Goal: Communication & Community: Answer question/provide support

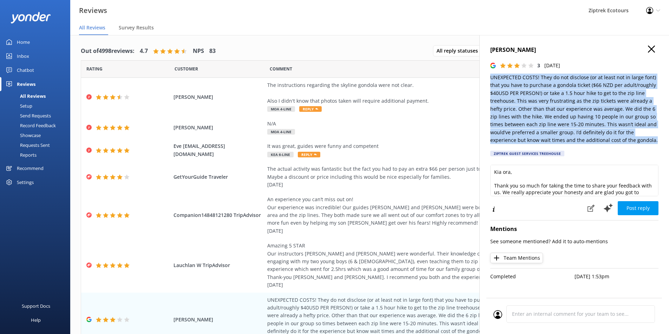
scroll to position [134, 0]
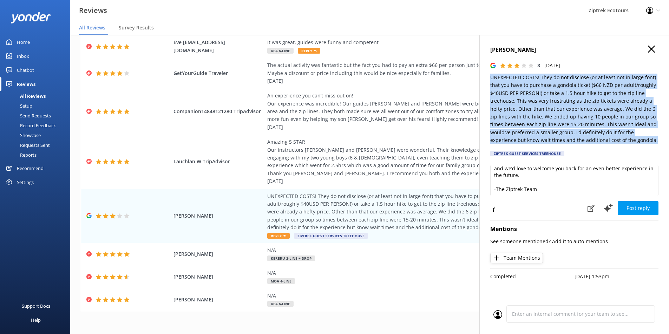
click at [554, 102] on p "UNEXPECTED COSTS! They do not disclose (or at least not in large font) that you…" at bounding box center [574, 109] width 168 height 71
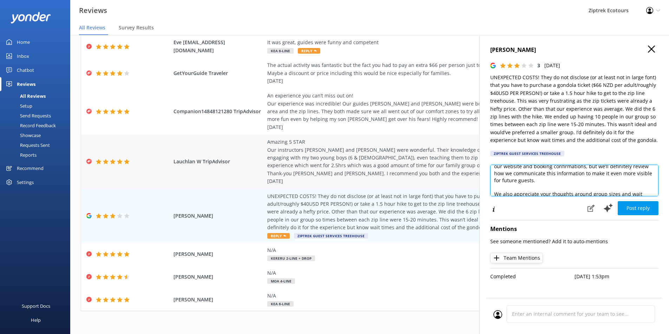
scroll to position [0, 0]
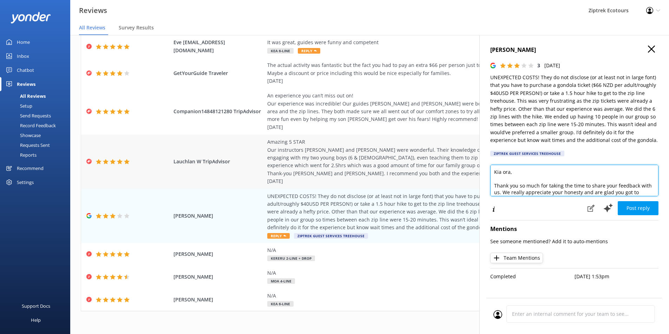
drag, startPoint x: 544, startPoint y: 192, endPoint x: 473, endPoint y: 142, distance: 86.9
click at [473, 142] on div "Out of 4998 reviews: 4.7 NPS 83 All reply statuses All reply statuses Needs a r…" at bounding box center [369, 191] width 598 height 313
paste textarea "Loremip, Dolor sit ame consec adi elit se doeiu temp incididu utla et. Do'ma al…"
type textarea "Lor ips Dolorsi, Ametc adi eli seddoe tem inci ut labor etdo magnaali enim ad. …"
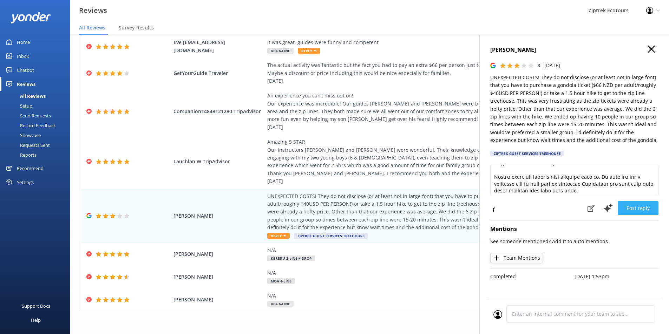
click at [643, 205] on button "Post reply" at bounding box center [637, 208] width 41 height 14
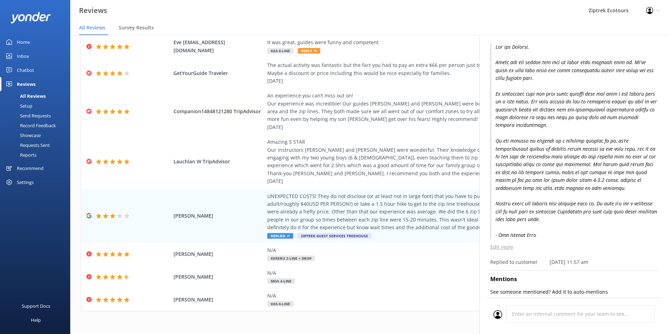
scroll to position [140, 0]
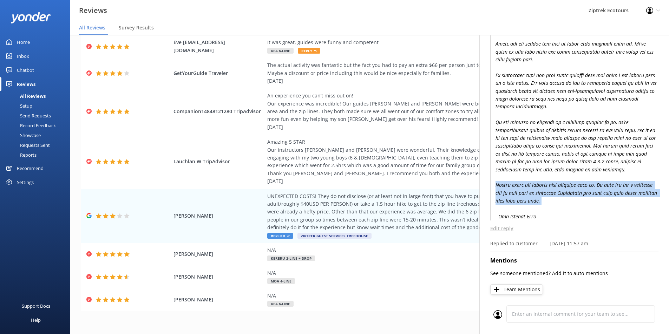
drag, startPoint x: 496, startPoint y: 186, endPoint x: 580, endPoint y: 205, distance: 86.5
click at [580, 205] on p at bounding box center [574, 123] width 168 height 197
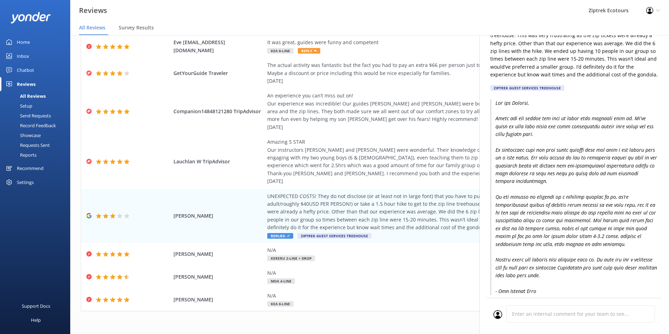
scroll to position [0, 0]
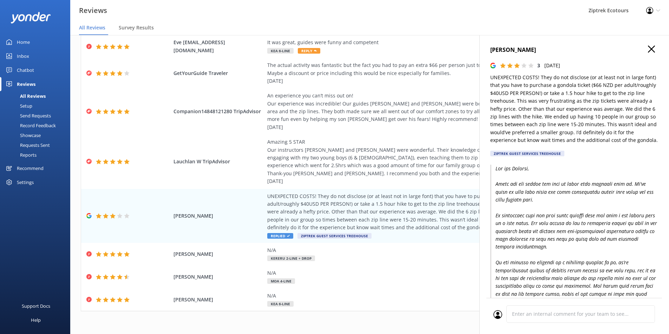
click at [648, 51] on icon "button" at bounding box center [651, 49] width 7 height 7
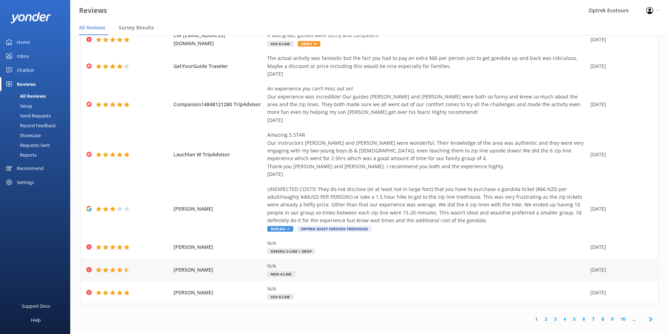
scroll to position [14, 0]
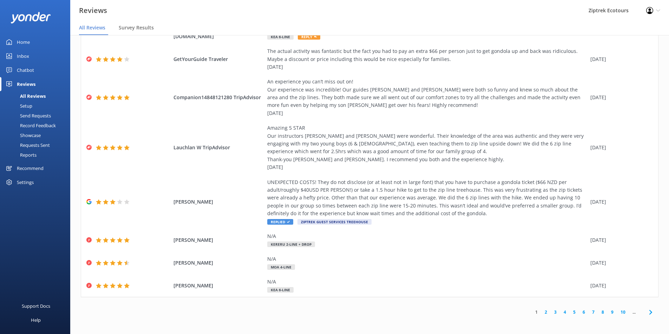
click at [541, 311] on link "2" at bounding box center [545, 312] width 9 height 7
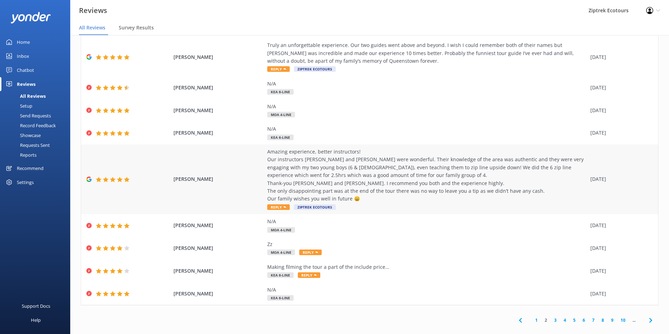
scroll to position [65, 0]
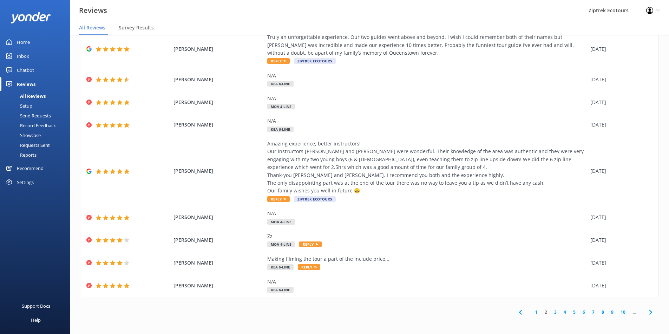
click at [552, 312] on link "3" at bounding box center [554, 312] width 9 height 7
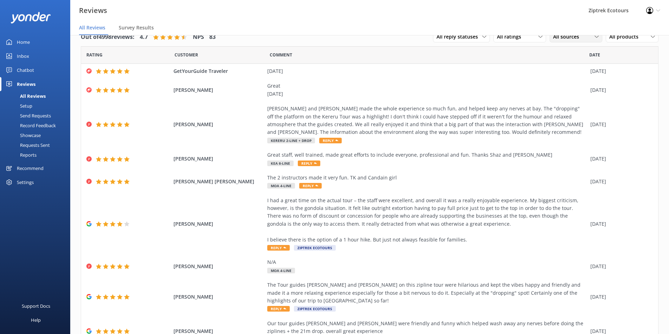
click at [556, 39] on span "All sources" at bounding box center [568, 37] width 30 height 8
click at [576, 139] on div "Google reviews" at bounding box center [579, 141] width 41 height 7
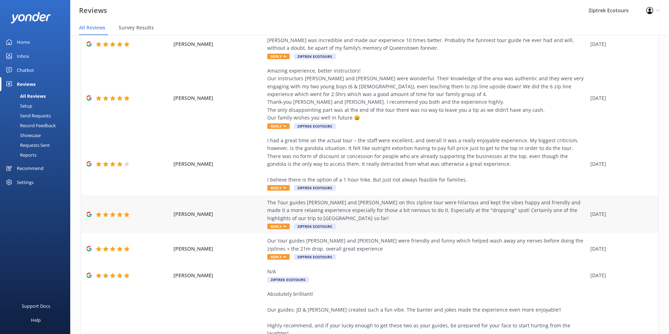
scroll to position [105, 0]
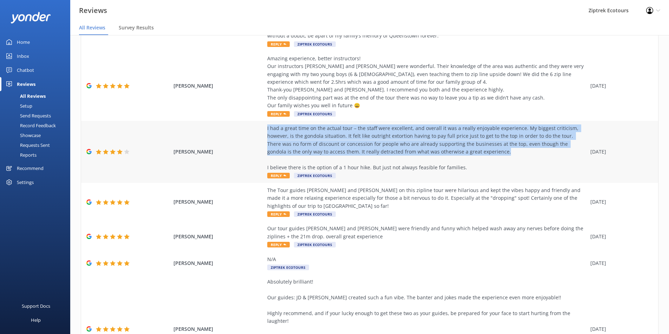
drag, startPoint x: 472, startPoint y: 151, endPoint x: 258, endPoint y: 131, distance: 215.4
click at [258, 131] on div "[PERSON_NAME] I had a great time on the actual tour – the staff were excellent,…" at bounding box center [369, 152] width 577 height 62
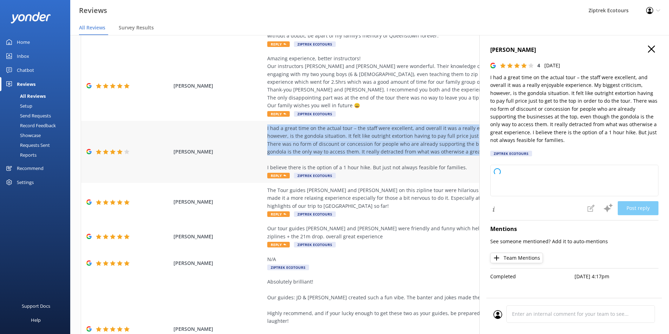
copy div "I had a great time on the actual tour – the staff were excellent, and overall i…"
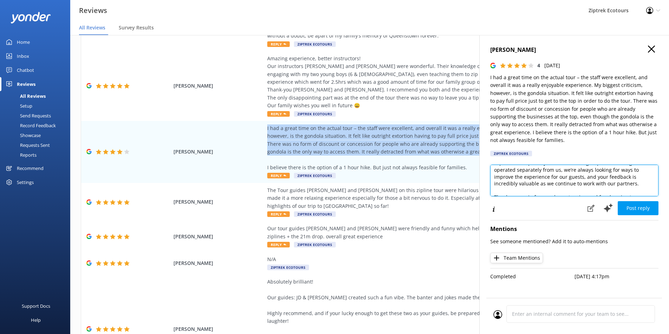
scroll to position [81, 0]
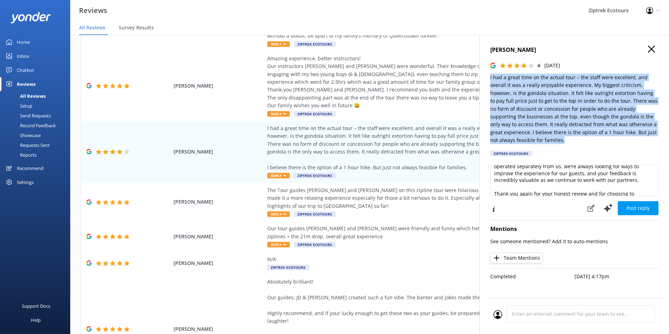
drag, startPoint x: 562, startPoint y: 141, endPoint x: 489, endPoint y: 79, distance: 96.1
click at [489, 79] on div "[PERSON_NAME] 4 [DATE] I had a great time on the actual tour – the staff were e…" at bounding box center [574, 202] width 190 height 334
copy p "I had a great time on the actual tour – the staff were excellent, and overall i…"
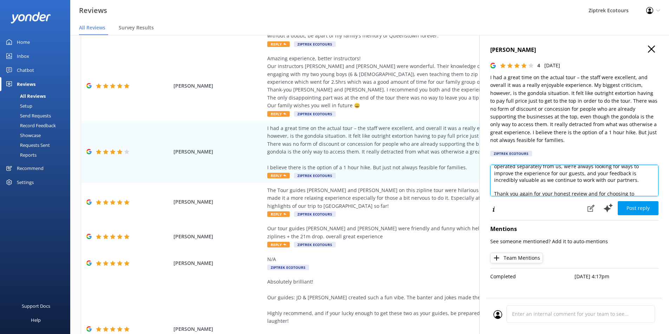
click at [522, 177] on textarea "Kia ora, Thank you so much for taking the time to share your feedback with us. …" at bounding box center [574, 181] width 168 height 32
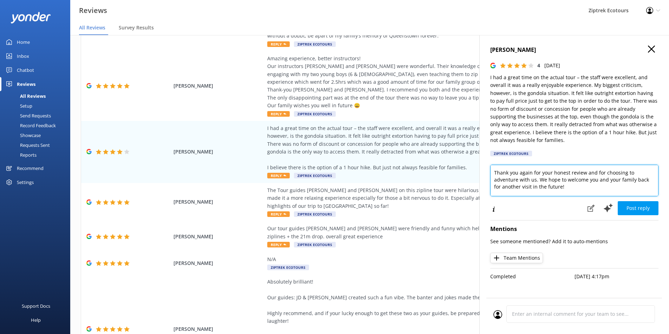
scroll to position [113, 0]
click at [542, 191] on textarea "Kia ora, Thank you so much for taking the time to share your feedback with us. …" at bounding box center [574, 181] width 168 height 32
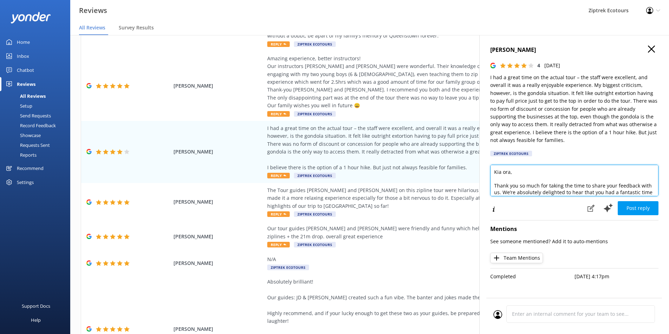
drag, startPoint x: 519, startPoint y: 174, endPoint x: 493, endPoint y: 140, distance: 43.4
click at [493, 140] on div "[PERSON_NAME] 4 [DATE] I had a great time on the actual tour – the staff were e…" at bounding box center [574, 202] width 190 height 334
paste textarea "[PERSON_NAME], Thank you so much for taking the time to share your feedback wit…"
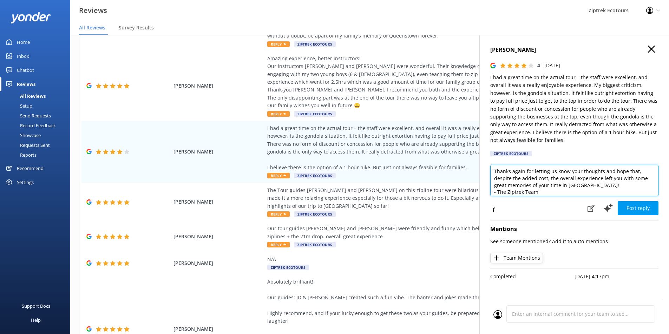
click at [602, 186] on textarea "Kia ora [PERSON_NAME], Thank you so much for taking the time to share your feed…" at bounding box center [574, 181] width 168 height 32
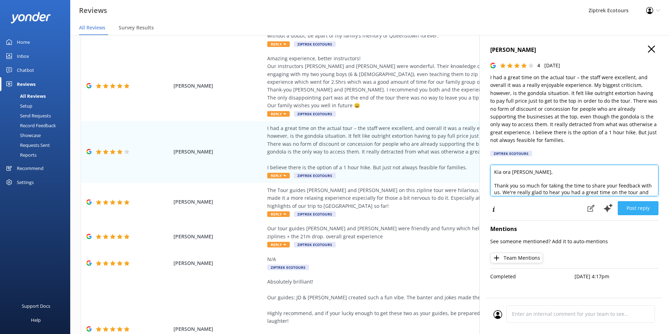
type textarea "Kia ora [PERSON_NAME], Thank you so much for taking the time to share your feed…"
click at [629, 204] on button "Post reply" at bounding box center [637, 208] width 41 height 14
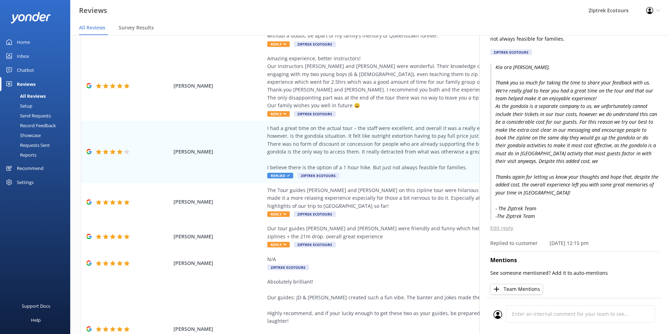
scroll to position [124, 0]
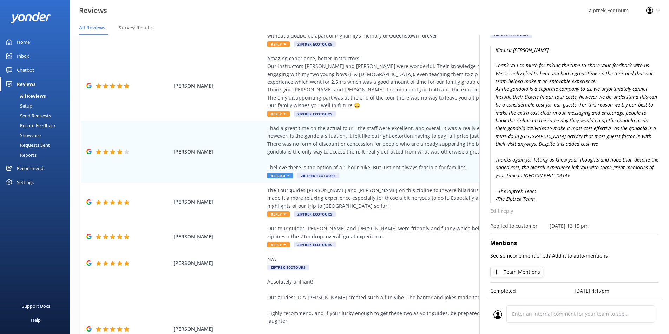
click at [500, 208] on p "Edit reply" at bounding box center [574, 211] width 168 height 8
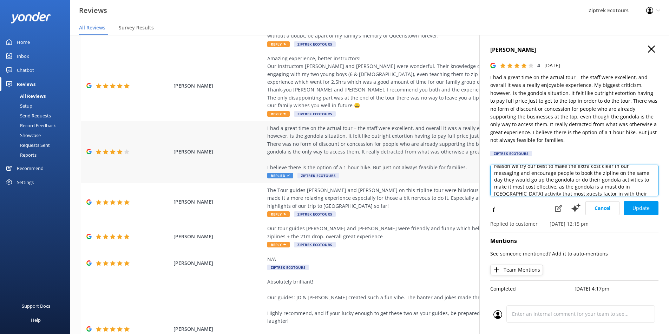
scroll to position [0, 0]
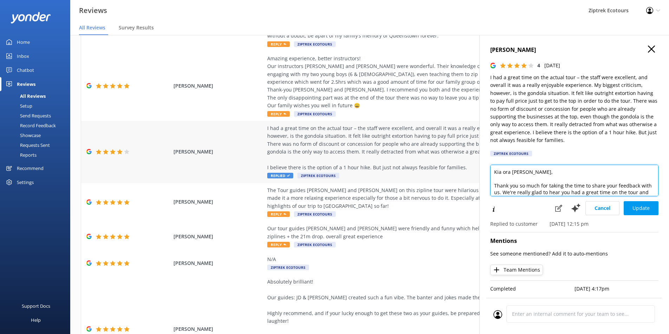
drag, startPoint x: 544, startPoint y: 187, endPoint x: 475, endPoint y: 133, distance: 88.0
click at [475, 133] on div "Out of 1182 reviews: 4.8 NPS 87 All reply statuses All reply statuses Needs a r…" at bounding box center [369, 177] width 598 height 313
paste textarea "Thanks again for letting us know your thoughts and hope that, despite the added…"
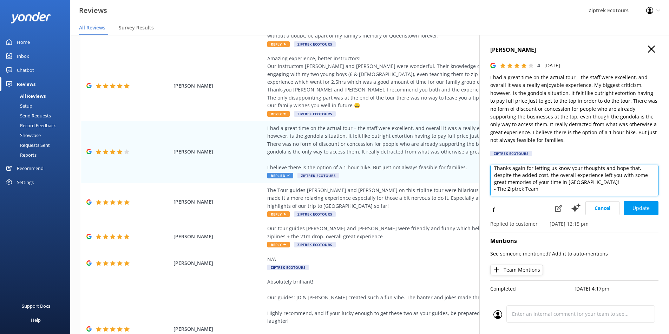
click at [599, 178] on textarea "Kia ora [PERSON_NAME], Thank you so much for taking the time to share your feed…" at bounding box center [574, 181] width 168 height 32
type textarea "Kia ora [PERSON_NAME], Thank you so much for taking the time to share your feed…"
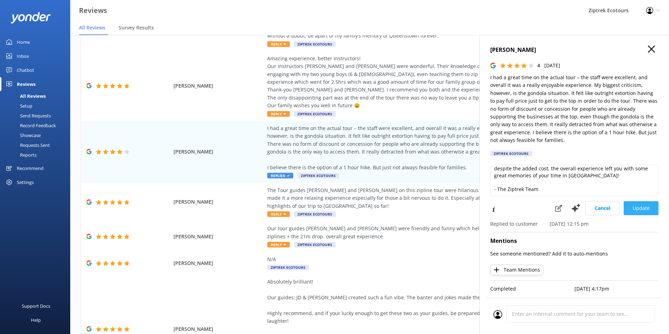
click at [627, 201] on button "Update" at bounding box center [640, 208] width 35 height 14
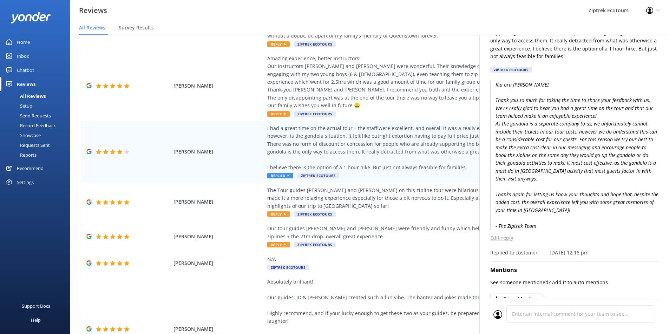
scroll to position [46, 0]
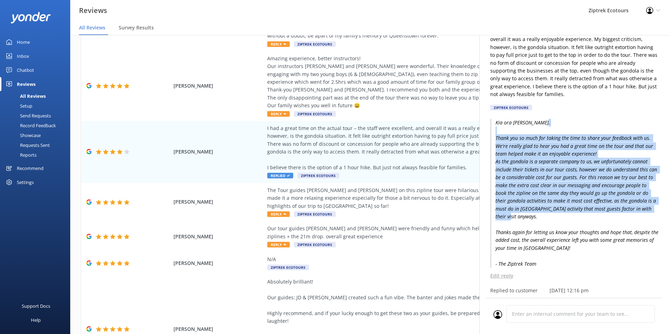
drag, startPoint x: 504, startPoint y: 137, endPoint x: 595, endPoint y: 220, distance: 122.7
click at [595, 220] on p "Kia ora [PERSON_NAME], Thank you so much for taking the time to share your feed…" at bounding box center [574, 193] width 168 height 149
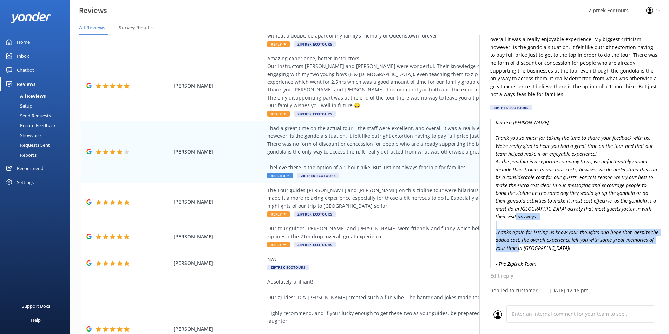
drag, startPoint x: 497, startPoint y: 232, endPoint x: 584, endPoint y: 248, distance: 88.1
click at [584, 248] on p "Kia ora [PERSON_NAME], Thank you so much for taking the time to share your feed…" at bounding box center [574, 193] width 168 height 149
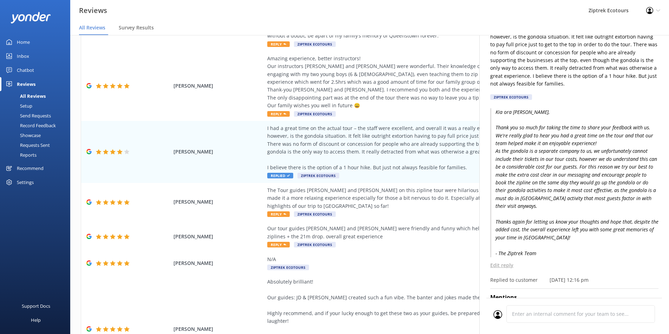
scroll to position [0, 0]
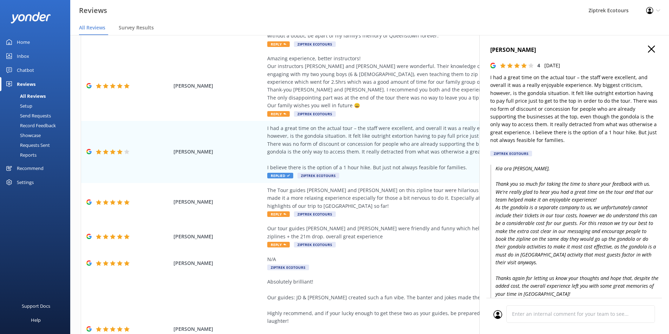
click at [648, 51] on icon "button" at bounding box center [651, 49] width 7 height 7
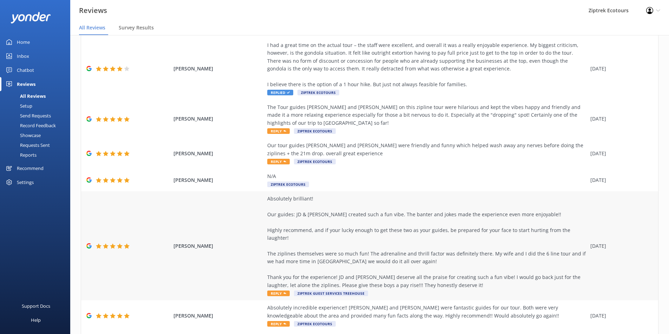
scroll to position [245, 0]
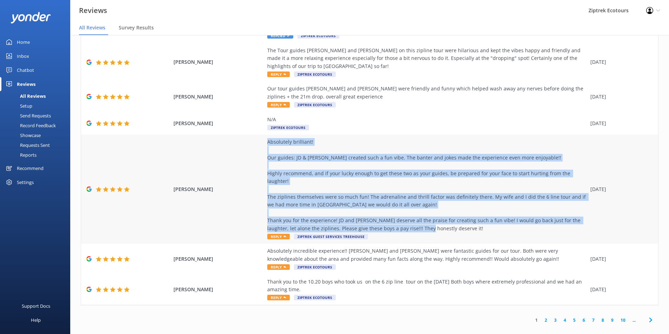
drag, startPoint x: 450, startPoint y: 222, endPoint x: 260, endPoint y: 144, distance: 205.8
click at [260, 144] on div "[PERSON_NAME] Absolutely brilliant! Our guides: JD & [PERSON_NAME] created such…" at bounding box center [369, 189] width 577 height 109
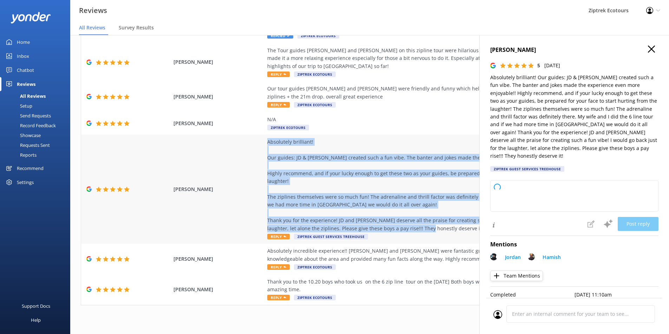
copy div "Absolutely brilliant! Our guides: JD & [PERSON_NAME] created such a fun vibe. T…"
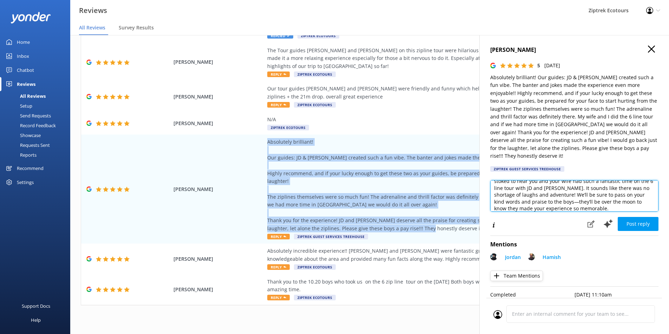
scroll to position [23, 0]
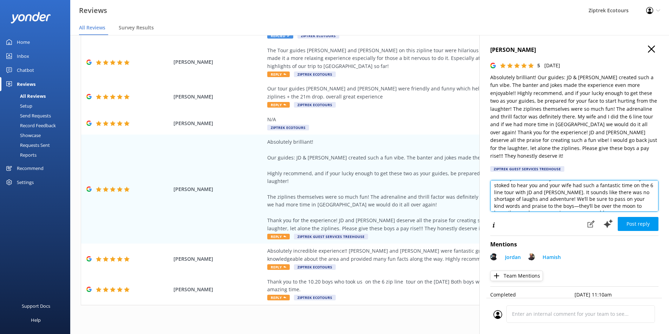
click at [494, 184] on textarea "Kia ora, Thank you so much for your awesome review! We’re absolutely stoked to …" at bounding box center [574, 196] width 168 height 32
click at [508, 184] on textarea "Kia ora, Thank you so much for your awesome review! We’re absolutely stoked to …" at bounding box center [574, 196] width 168 height 32
click at [585, 186] on textarea "Kia ora, Thank you so much for your awesome review! We’re absolutely stoked to …" at bounding box center [574, 196] width 168 height 32
click at [509, 180] on textarea "Kia ora, Thank you so much for your awesome review! We’re absolutely stoked to …" at bounding box center [574, 196] width 168 height 32
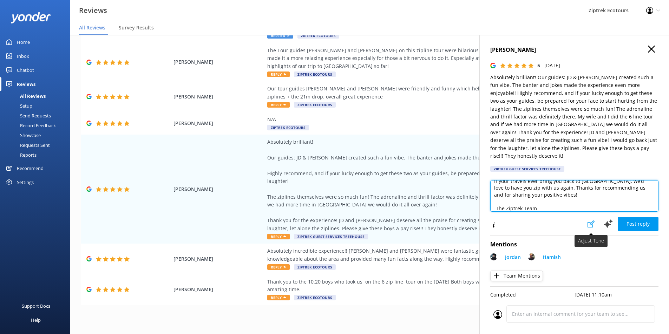
type textarea "Kia ora, Thank you so much for your awesome review! We’re absolutely stoked to …"
click at [587, 221] on icon at bounding box center [590, 224] width 7 height 7
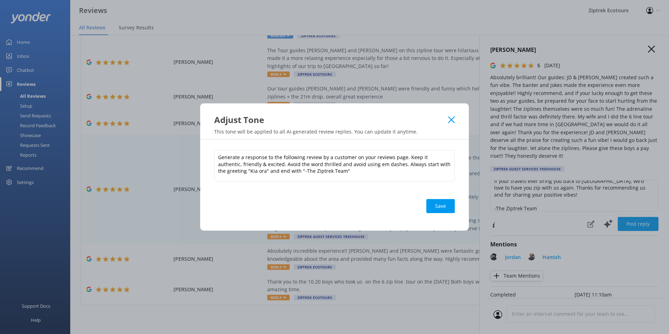
click at [452, 120] on use at bounding box center [451, 120] width 7 height 7
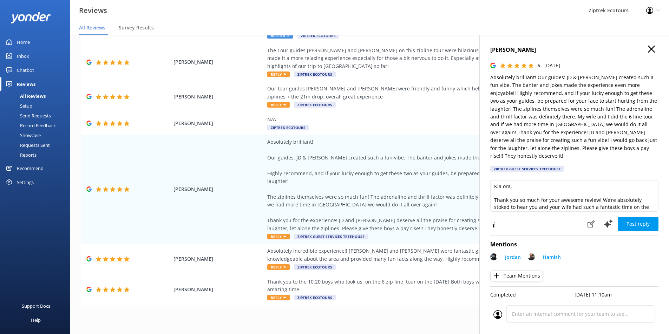
scroll to position [0, 0]
click at [648, 50] on icon "button" at bounding box center [651, 49] width 7 height 7
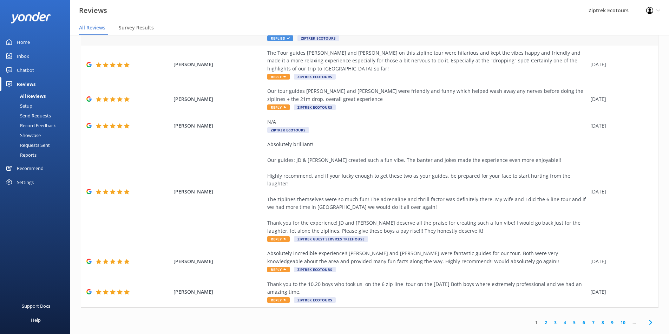
scroll to position [245, 0]
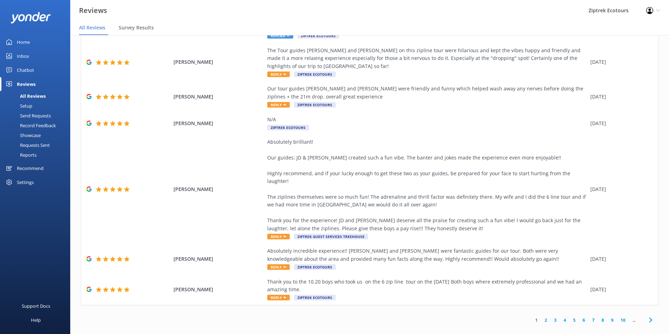
click at [541, 317] on link "2" at bounding box center [545, 320] width 9 height 7
